Goal: Task Accomplishment & Management: Manage account settings

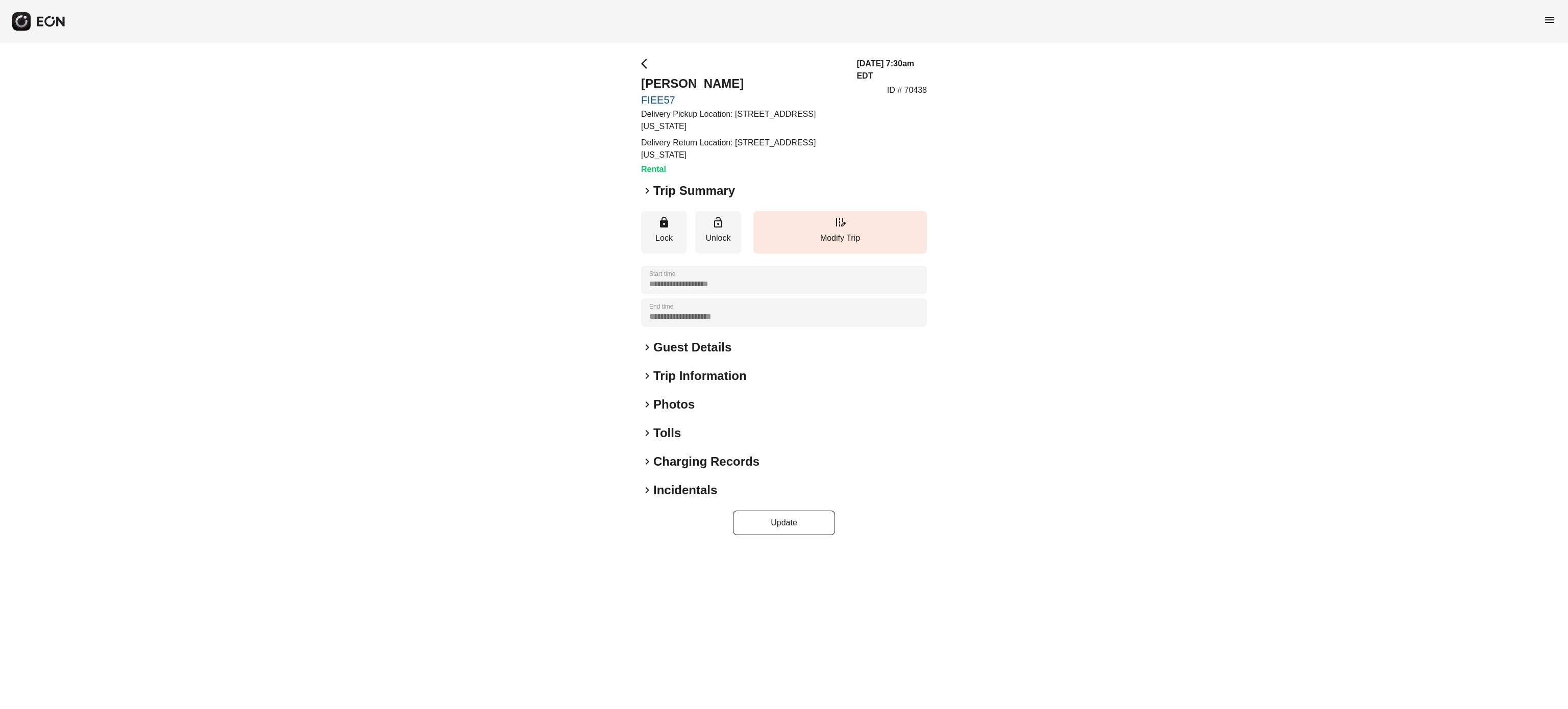
click at [670, 405] on h2 "Photos" at bounding box center [674, 404] width 41 height 16
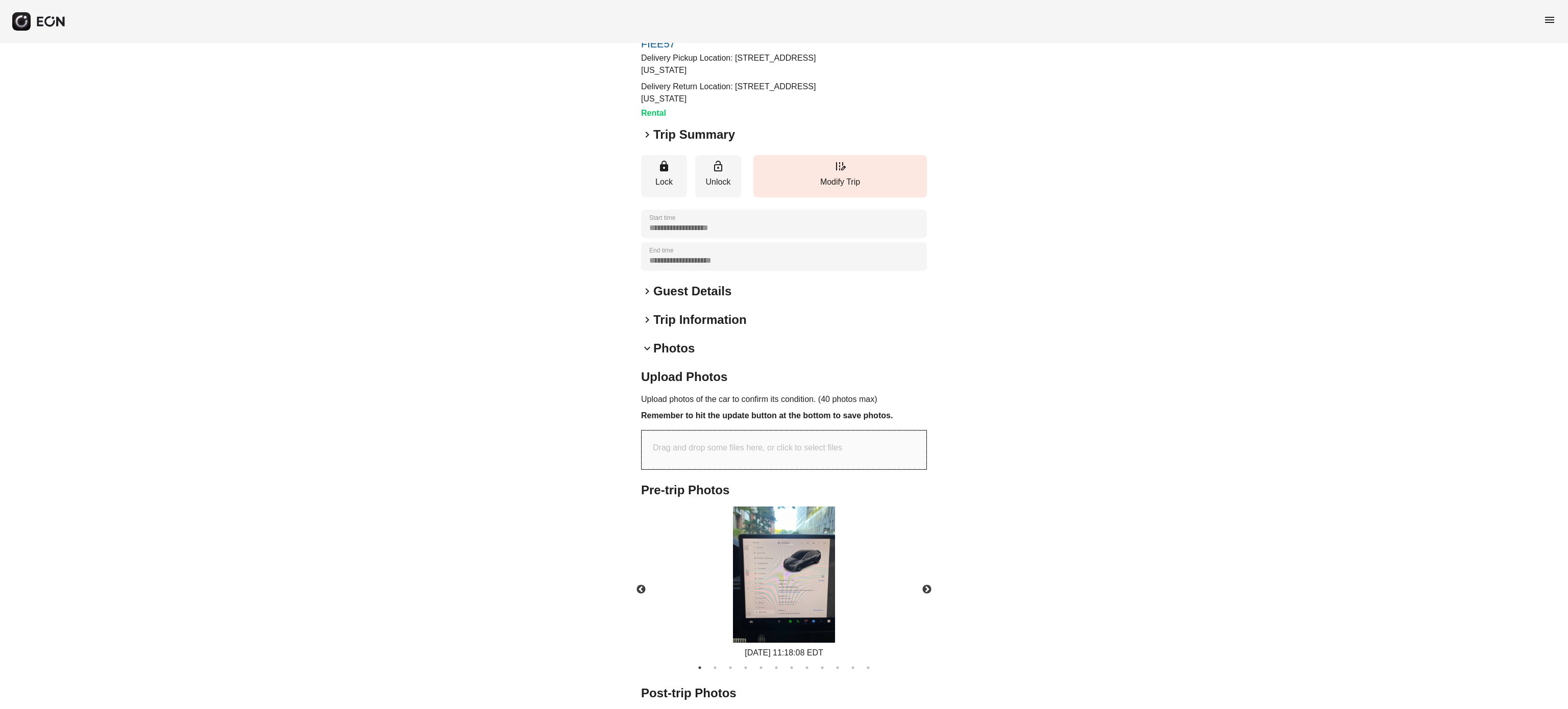
scroll to position [57, 0]
click at [715, 454] on div "Drag and drop some files here, or click to select files" at bounding box center [784, 449] width 285 height 39
type input "**********"
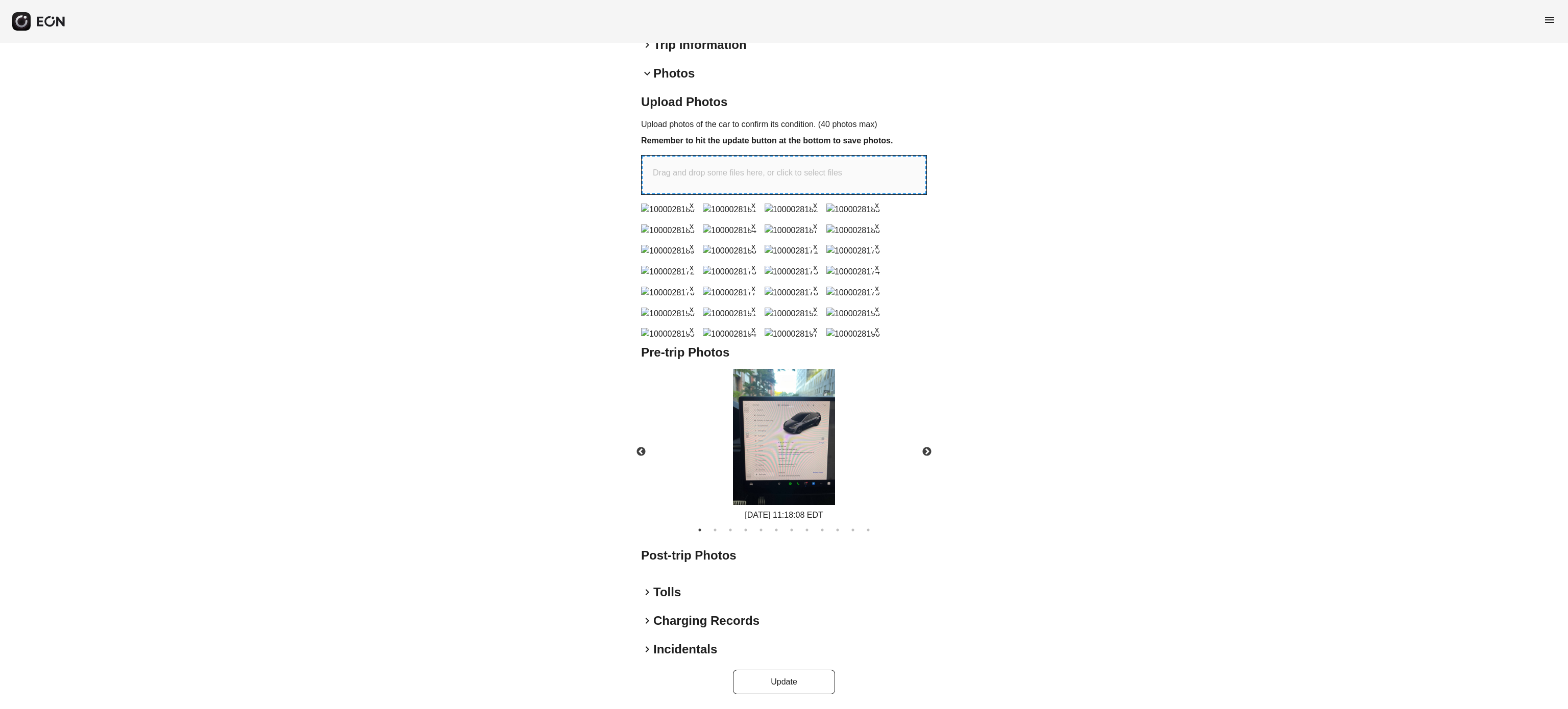
scroll to position [599, 0]
click at [786, 689] on button "Update" at bounding box center [784, 682] width 102 height 25
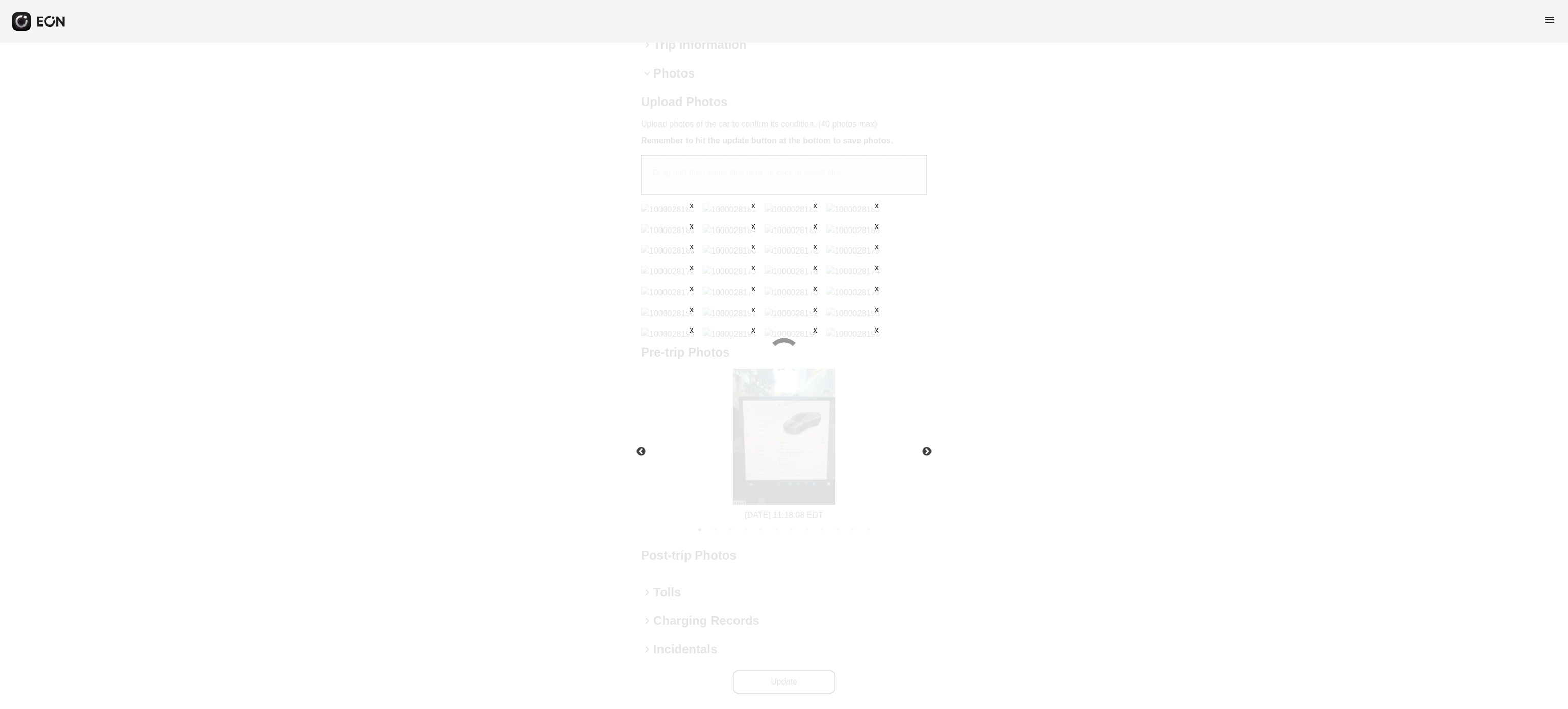
scroll to position [193, 0]
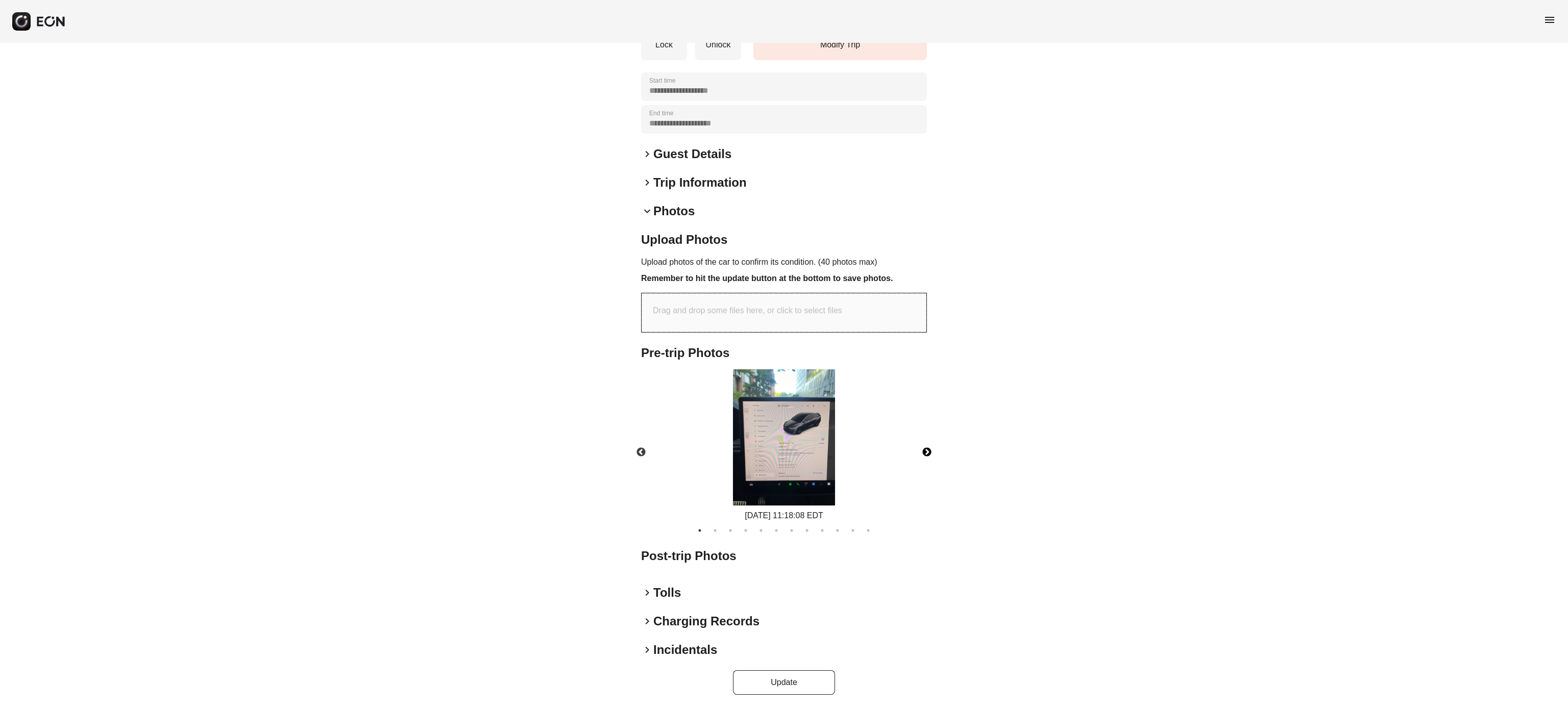
click at [927, 446] on button "Next" at bounding box center [927, 452] width 35 height 35
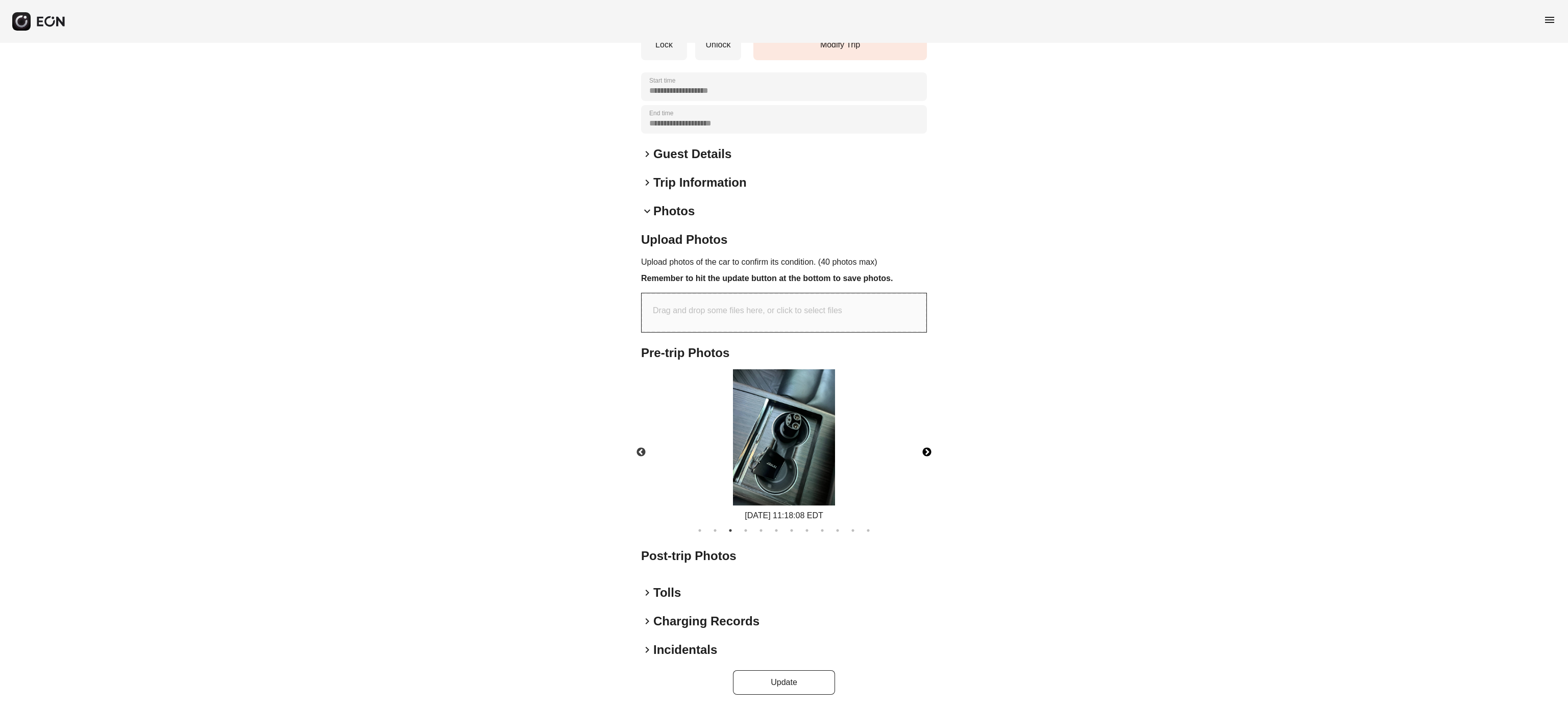
click at [927, 446] on button "Next" at bounding box center [927, 452] width 35 height 35
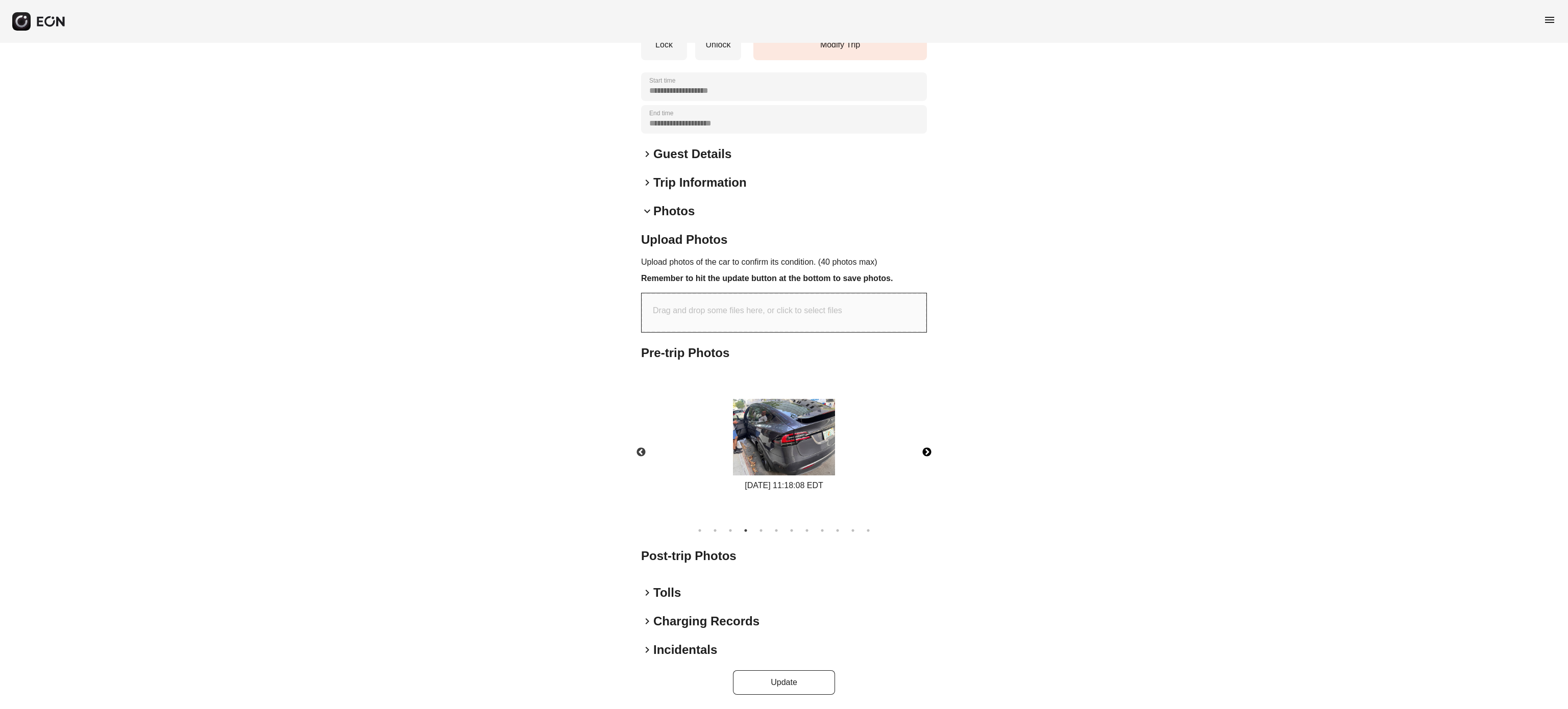
click at [927, 446] on button "Next" at bounding box center [927, 452] width 35 height 35
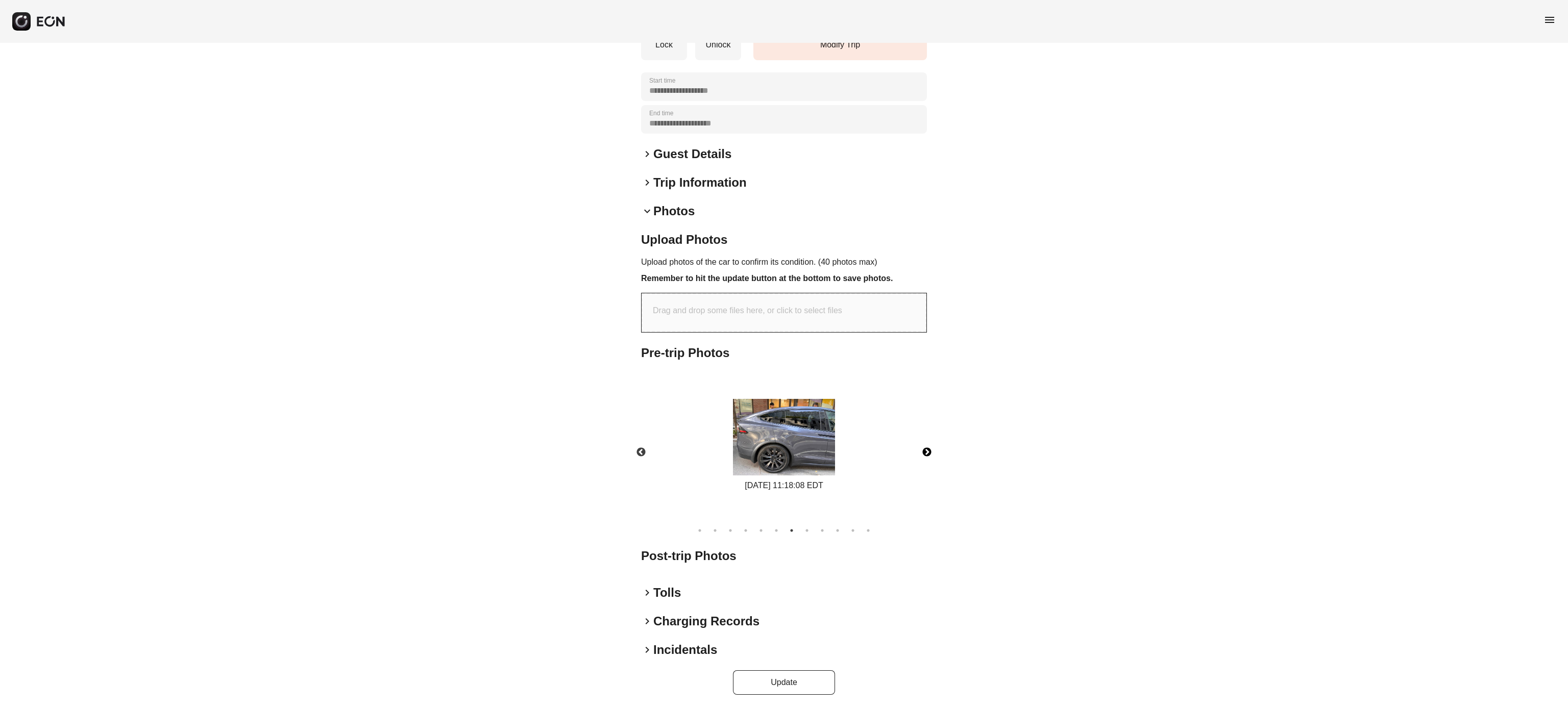
click at [927, 446] on button "Next" at bounding box center [927, 452] width 35 height 35
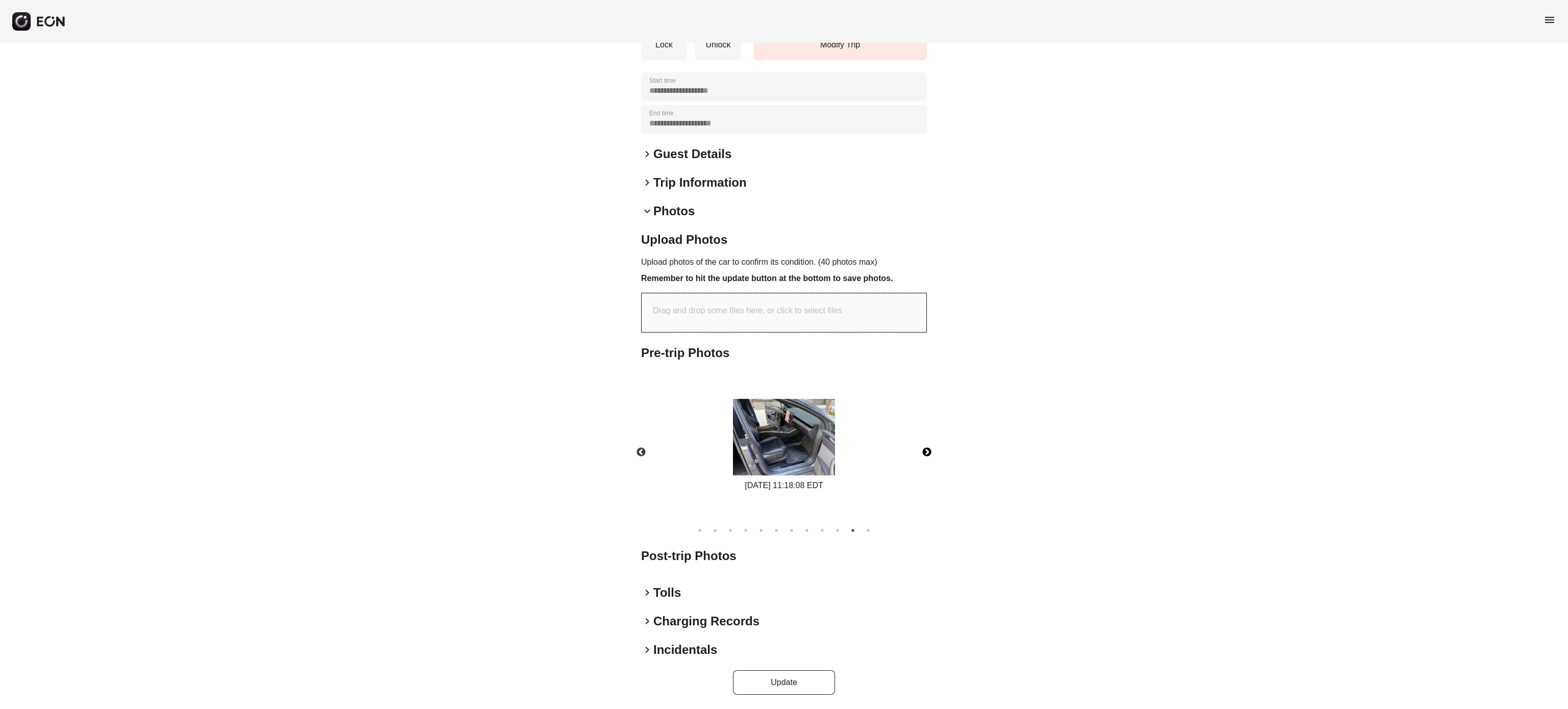
click at [927, 446] on button "Next" at bounding box center [927, 452] width 35 height 35
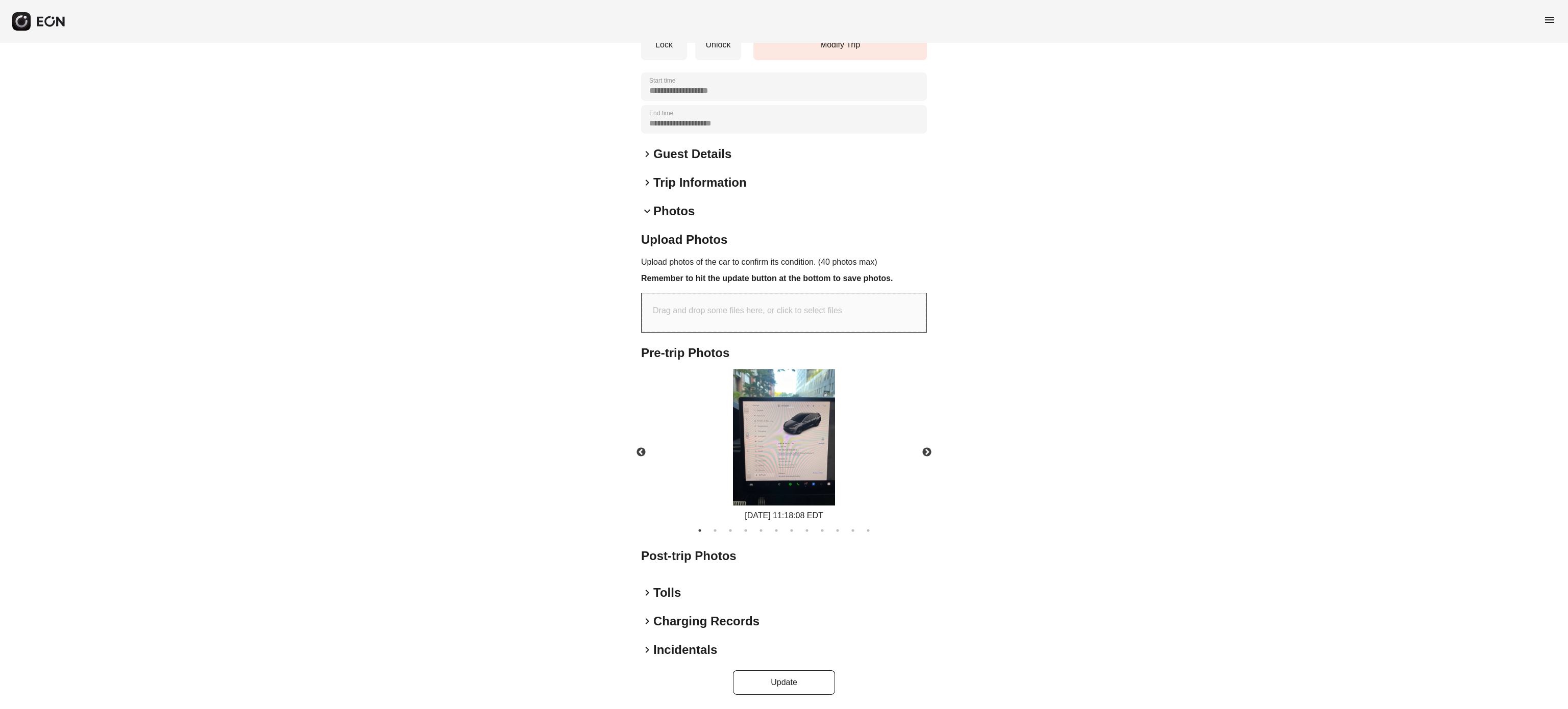
click at [723, 551] on h2 "Post-trip Photos" at bounding box center [784, 555] width 286 height 16
click at [661, 213] on h2 "Photos" at bounding box center [674, 211] width 41 height 16
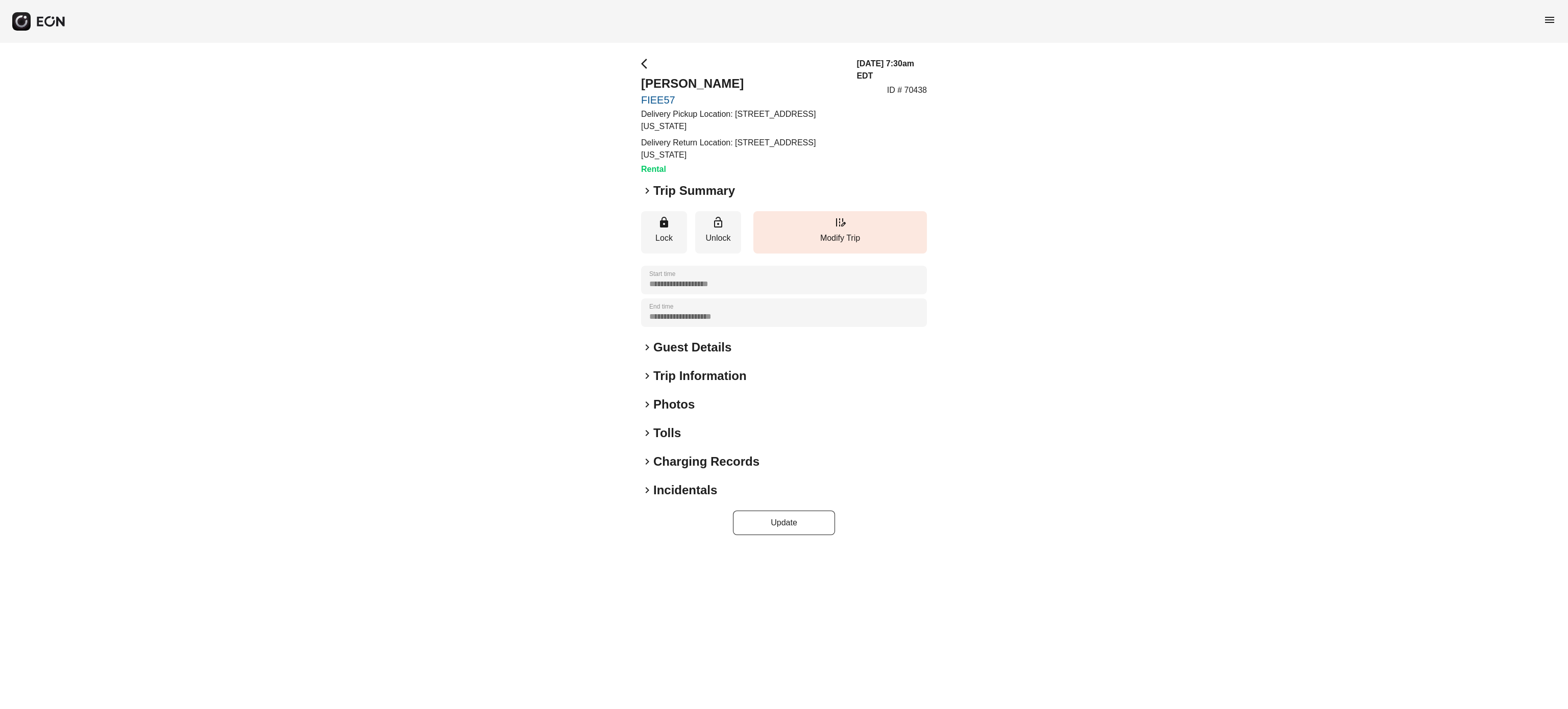
click at [671, 405] on h2 "Photos" at bounding box center [674, 404] width 41 height 16
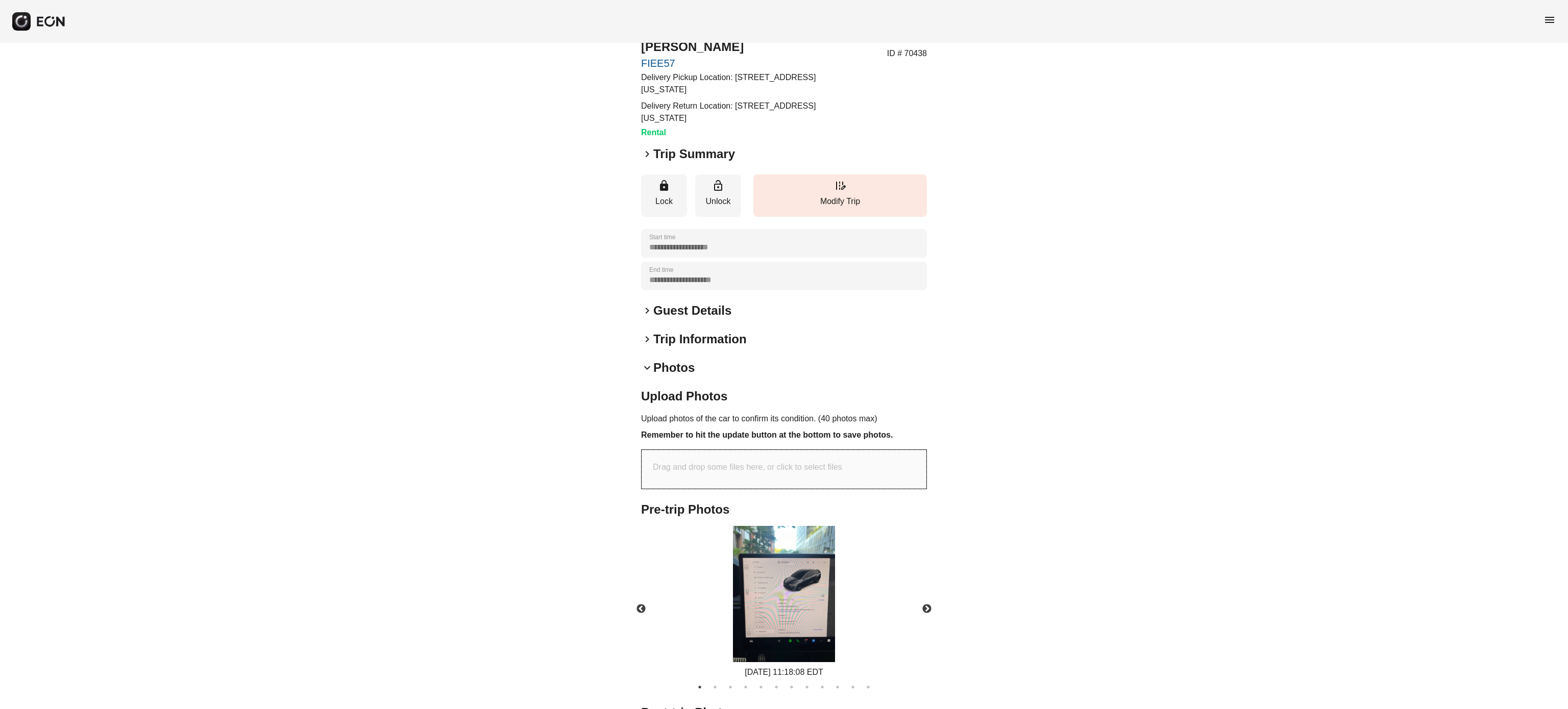
scroll to position [193, 0]
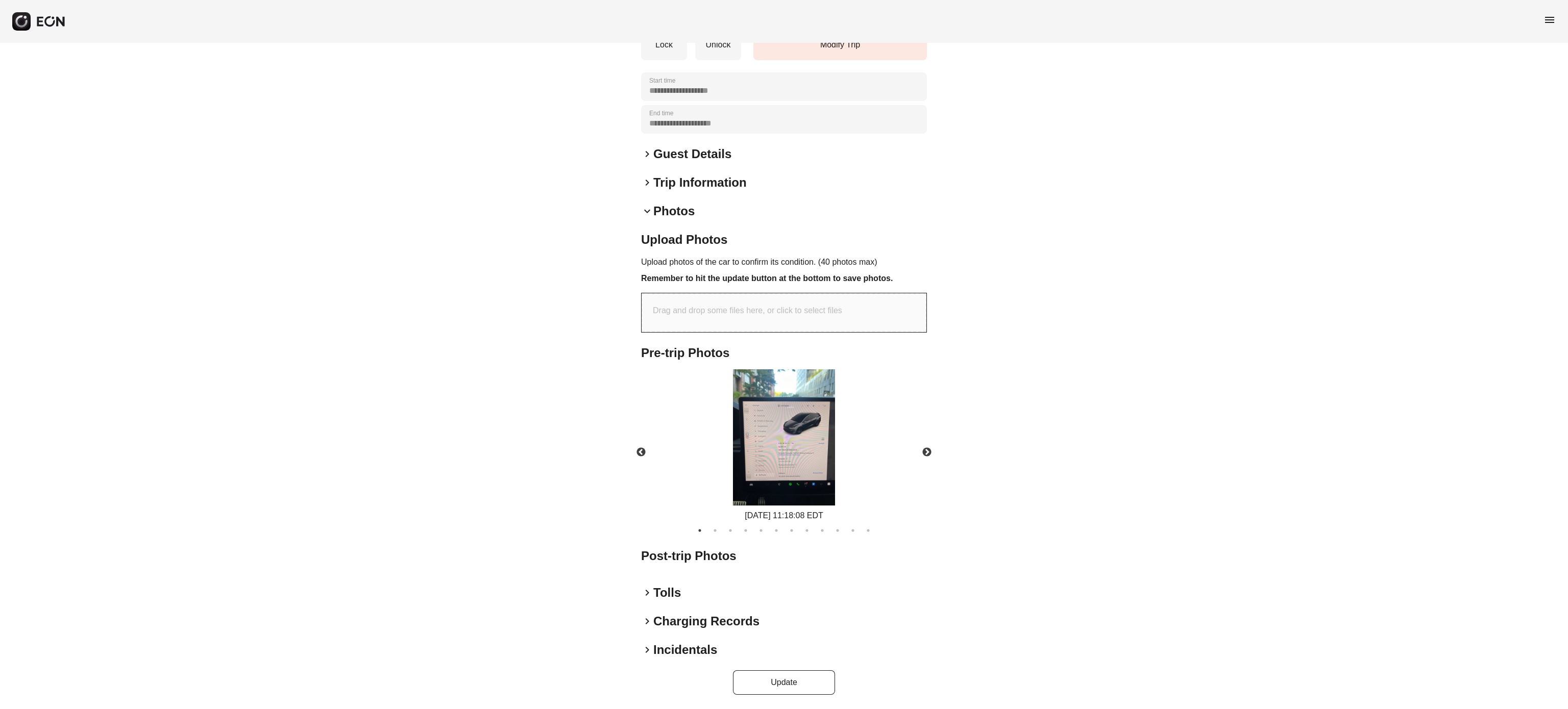
click at [684, 552] on h2 "Post-trip Photos" at bounding box center [784, 555] width 286 height 16
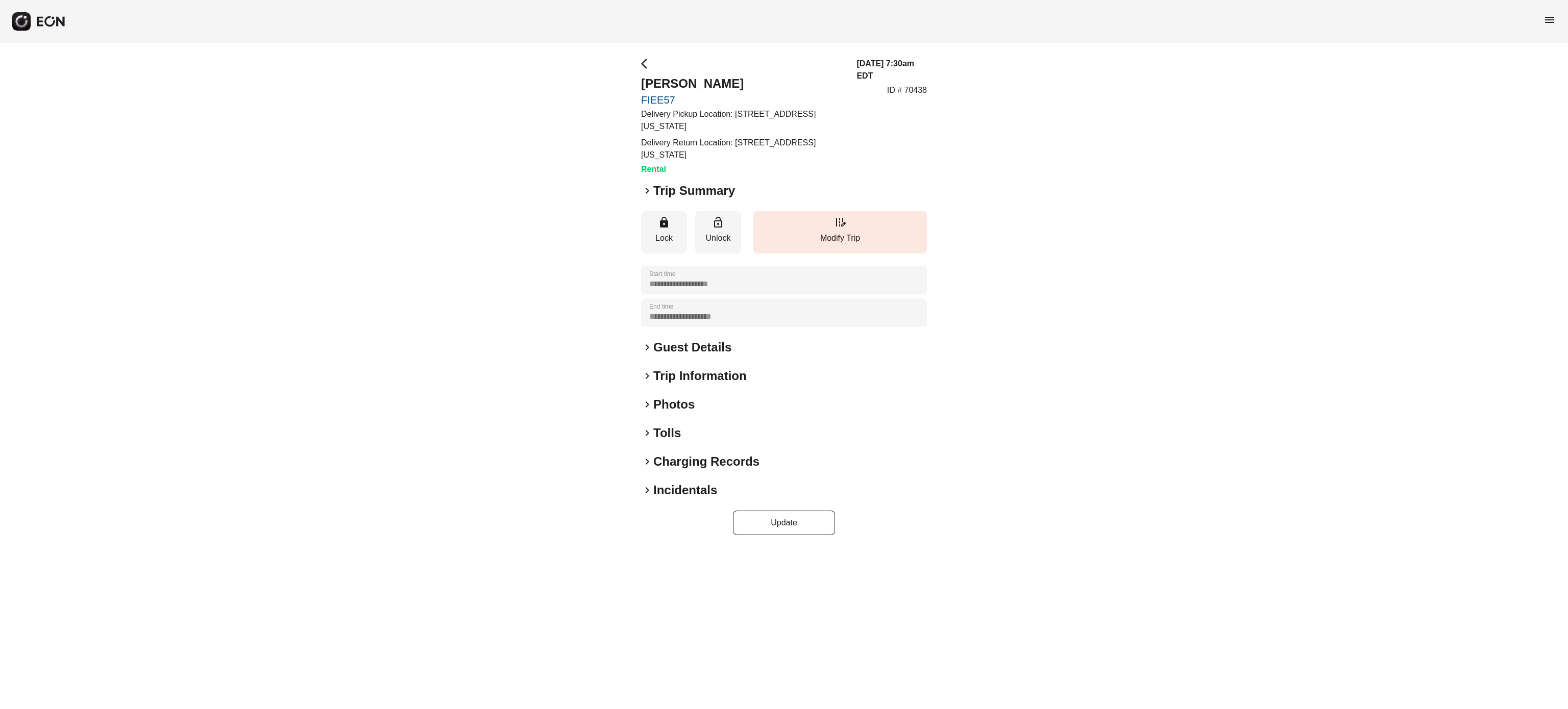
click at [677, 403] on h2 "Photos" at bounding box center [674, 404] width 41 height 16
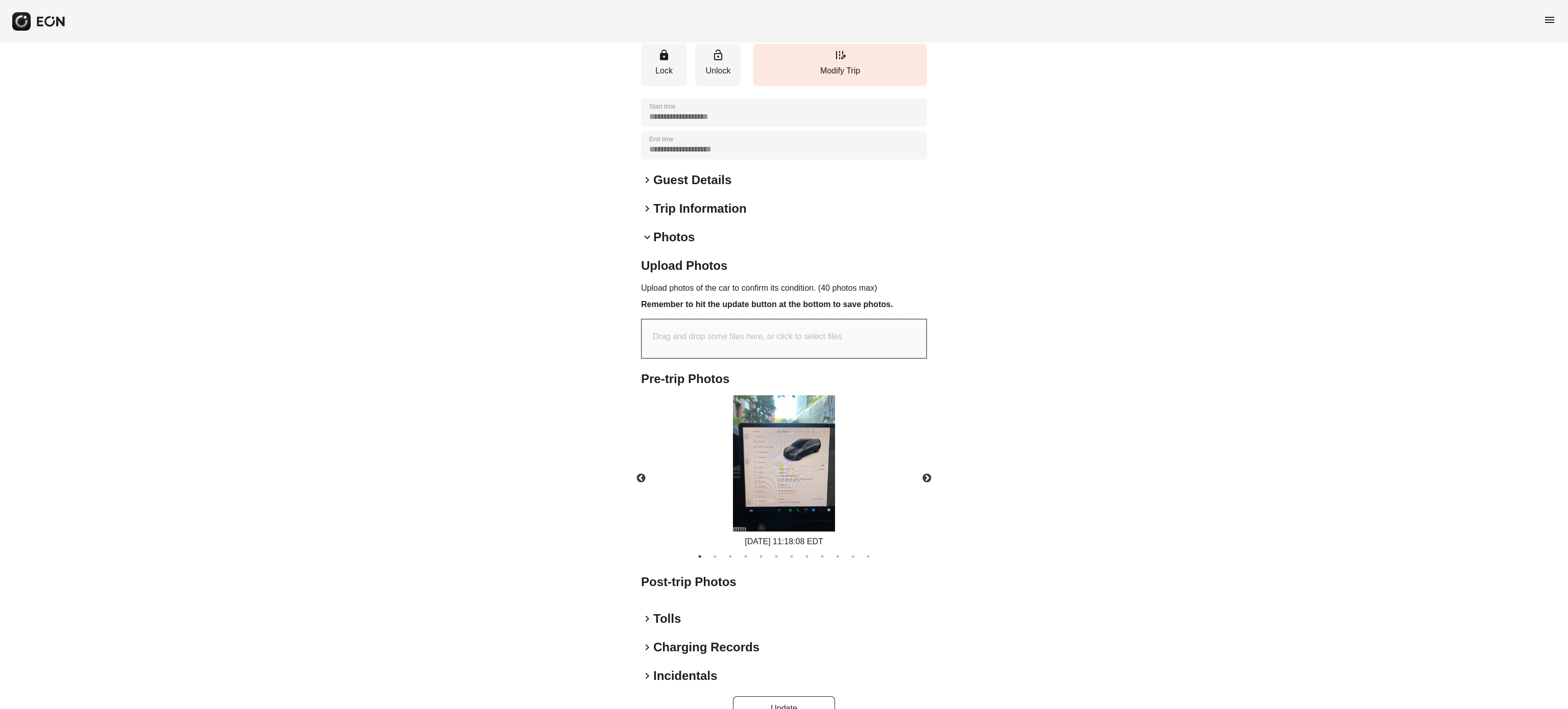
scroll to position [193, 0]
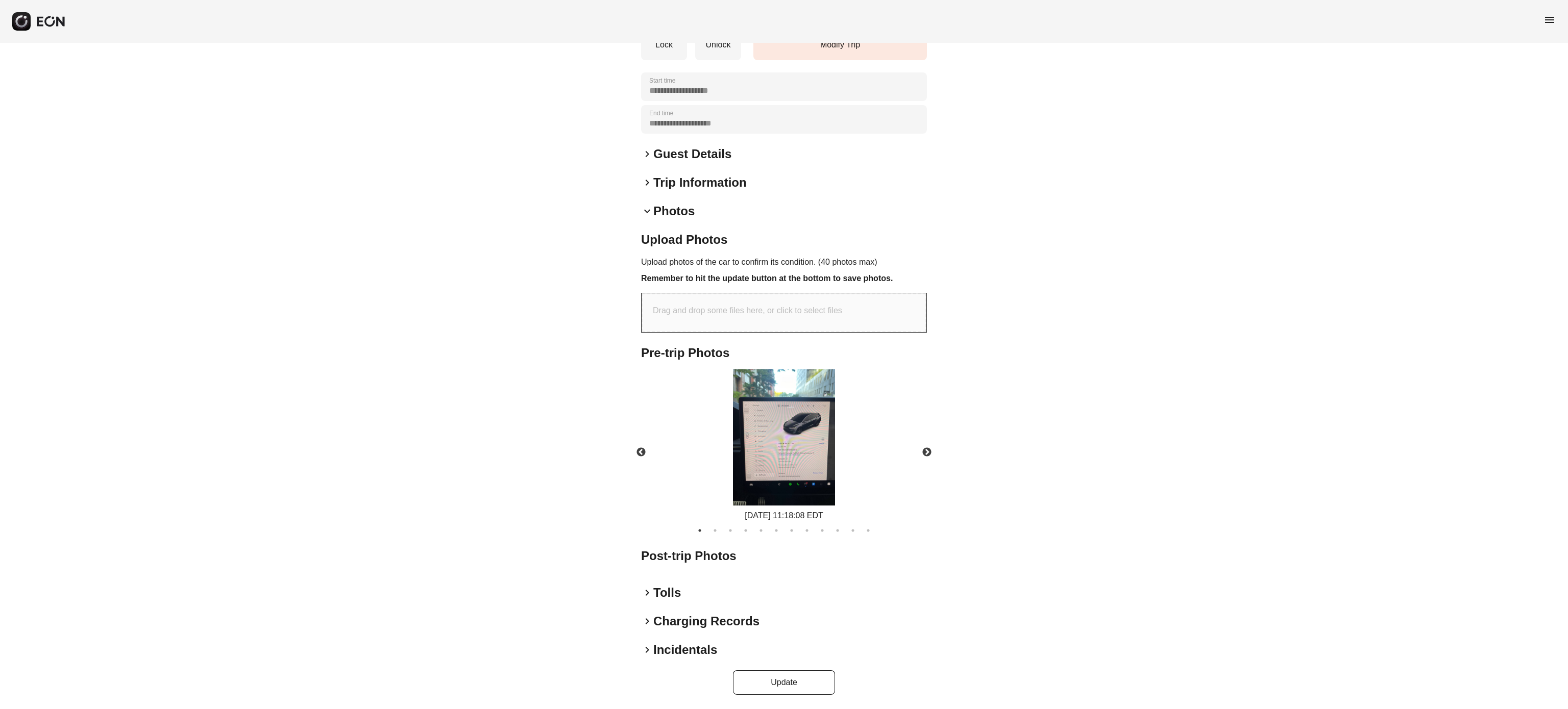
click at [749, 316] on div "Drag and drop some files here, or click to select files" at bounding box center [784, 313] width 285 height 39
type input "**********"
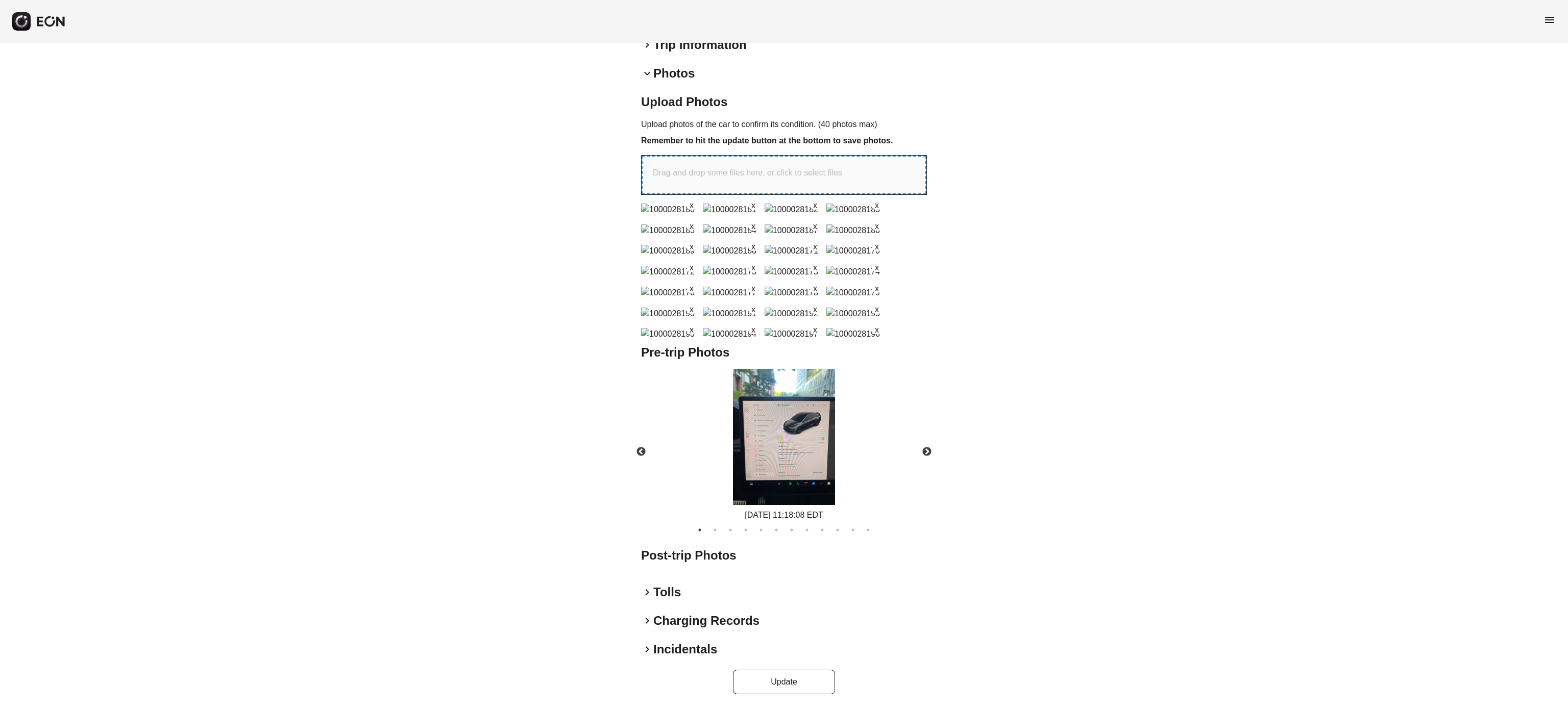
scroll to position [599, 0]
click at [786, 672] on button "Update" at bounding box center [784, 682] width 102 height 25
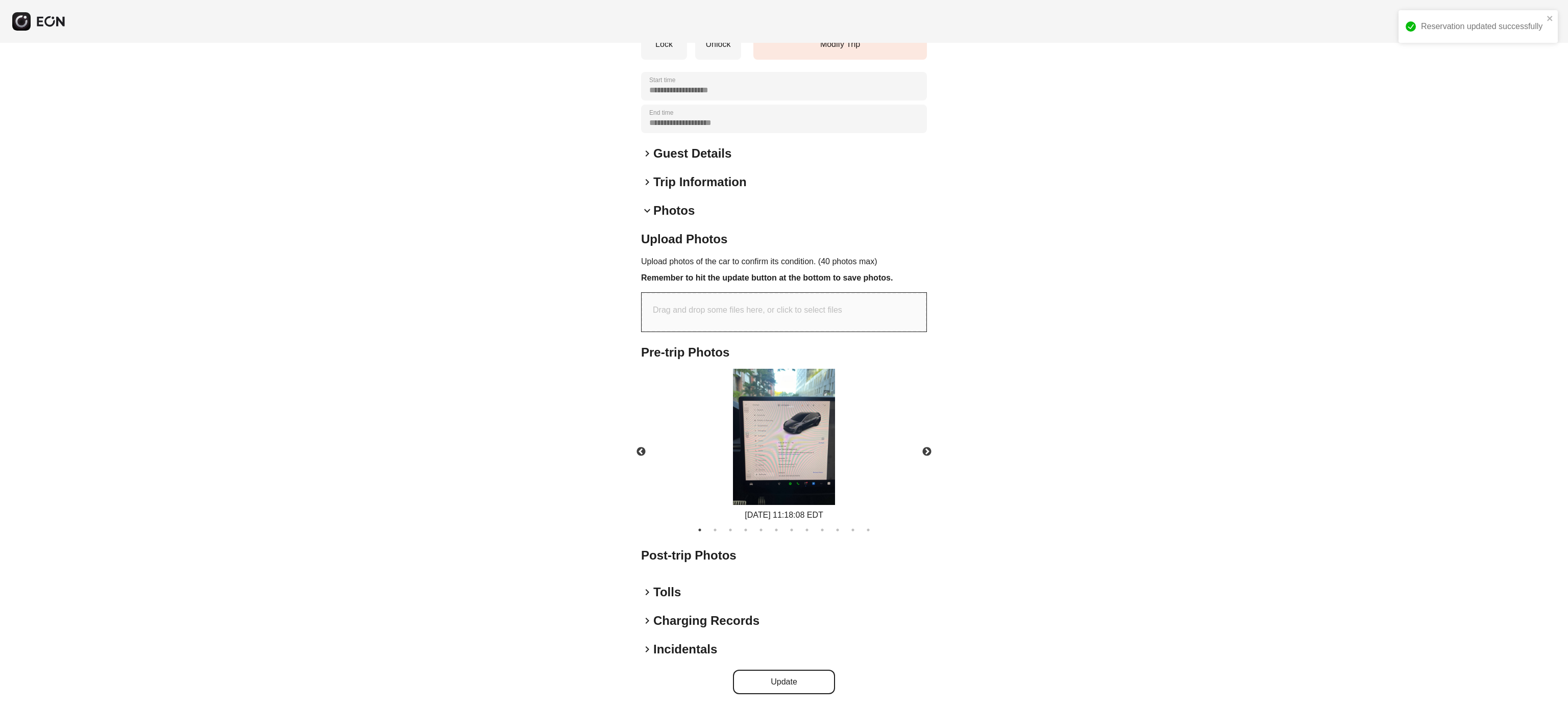
scroll to position [193, 0]
